Goal: Task Accomplishment & Management: Manage account settings

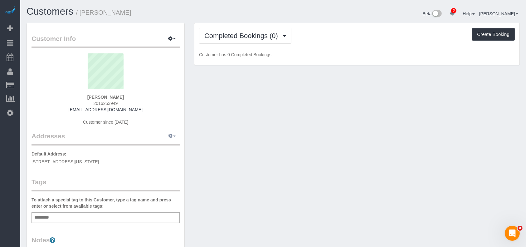
click at [173, 136] on span "button" at bounding box center [174, 135] width 2 height 1
click at [164, 149] on button "Manage Addresses" at bounding box center [154, 147] width 51 height 9
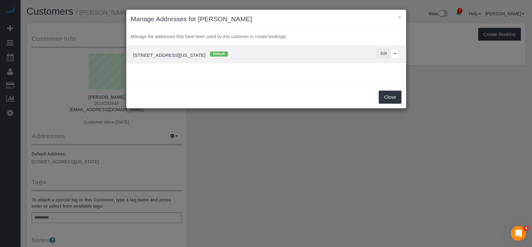
click at [383, 52] on button "Edit" at bounding box center [384, 54] width 15 height 10
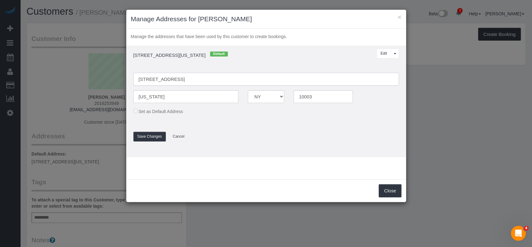
click at [151, 79] on input "[STREET_ADDRESS]" at bounding box center [266, 79] width 266 height 13
drag, startPoint x: 182, startPoint y: 77, endPoint x: 192, endPoint y: 75, distance: 10.4
click at [183, 77] on input "[STREET_ADDRESS]" at bounding box center [266, 79] width 266 height 13
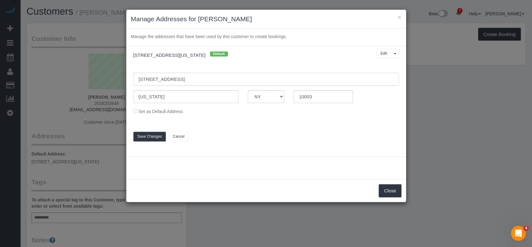
type input "[STREET_ADDRESS]"
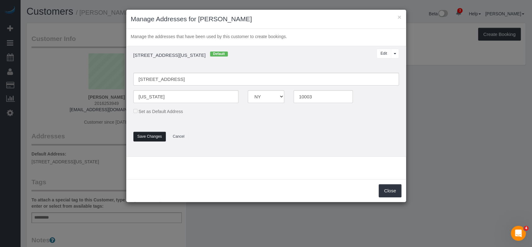
click at [152, 137] on button "Save Changes" at bounding box center [149, 137] width 33 height 10
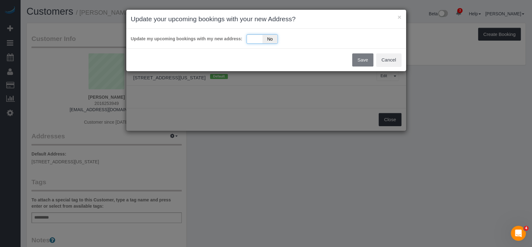
click at [250, 41] on div "Yes No" at bounding box center [262, 38] width 31 height 9
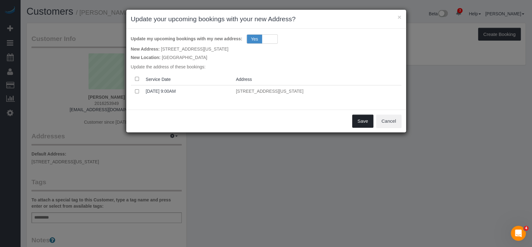
click at [372, 119] on button "Save" at bounding box center [362, 120] width 21 height 13
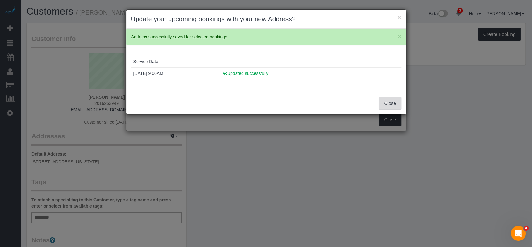
click at [387, 102] on button "Close" at bounding box center [390, 103] width 22 height 13
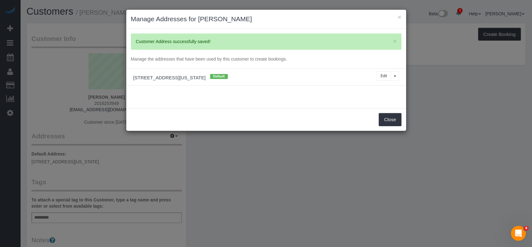
click at [388, 119] on div "× Update your upcoming bookings with your new Address? × Address successfully s…" at bounding box center [266, 123] width 532 height 247
click at [392, 123] on button "Close" at bounding box center [390, 119] width 22 height 13
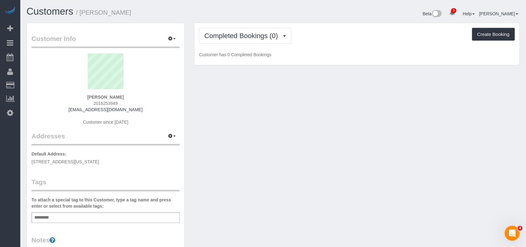
scroll to position [83, 0]
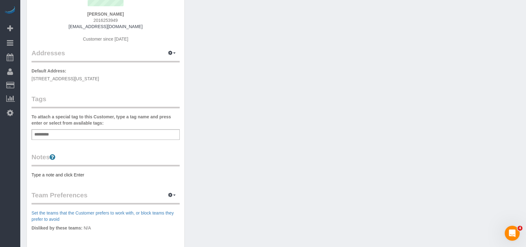
click at [98, 175] on pre "Type a note and click Enter" at bounding box center [105, 174] width 148 height 6
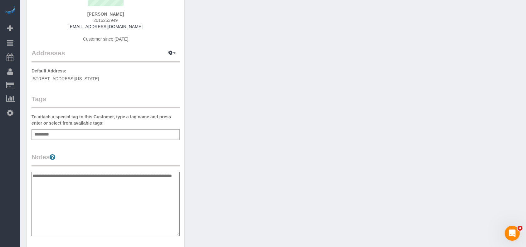
type textarea "**********"
click at [133, 152] on legend "Notes" at bounding box center [105, 159] width 148 height 14
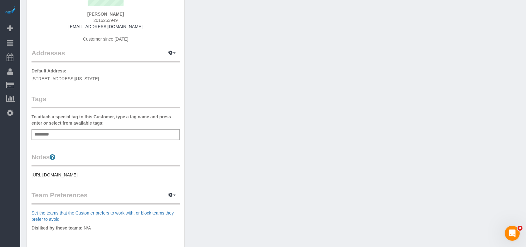
click at [90, 130] on div "Add a tag" at bounding box center [105, 134] width 148 height 11
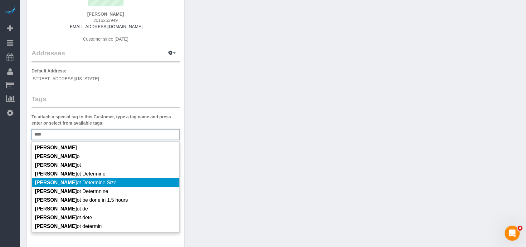
type input "****"
click at [92, 182] on li "[PERSON_NAME] ot Determine Size" at bounding box center [105, 182] width 147 height 9
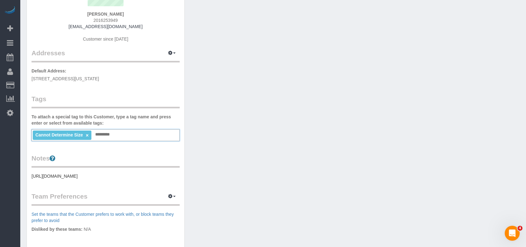
click at [102, 179] on pre "[URL][DOMAIN_NAME]" at bounding box center [105, 176] width 148 height 6
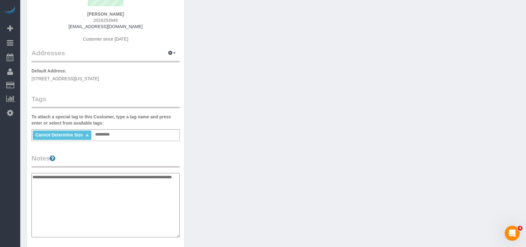
click at [101, 180] on textarea "**********" at bounding box center [105, 205] width 148 height 64
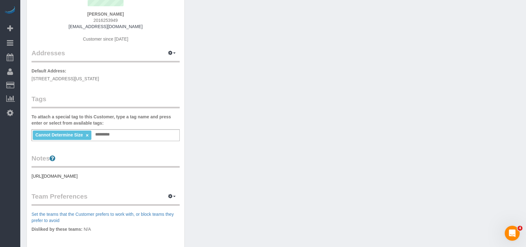
click at [101, 179] on pre "[URL][DOMAIN_NAME]" at bounding box center [105, 176] width 148 height 6
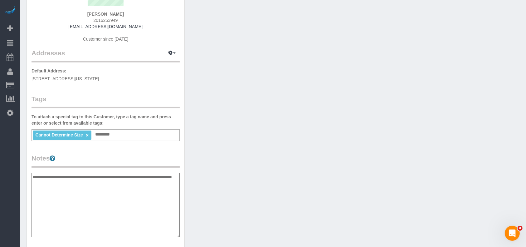
click at [101, 180] on textarea "**********" at bounding box center [105, 205] width 148 height 64
type textarea "**********"
click at [149, 148] on div "Customer Info Edit Contact Info Send Message Email Preferences Special Sales Ta…" at bounding box center [105, 172] width 157 height 465
